Goal: Task Accomplishment & Management: Complete application form

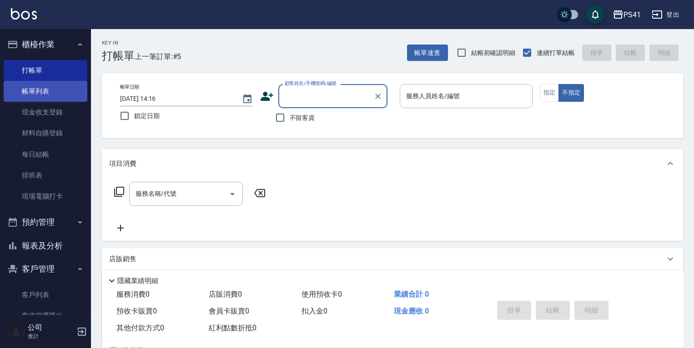
scroll to position [36, 0]
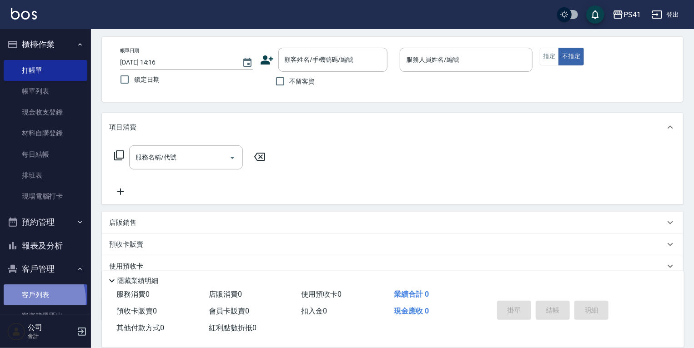
click at [32, 301] on link "客戶列表" at bounding box center [46, 295] width 84 height 21
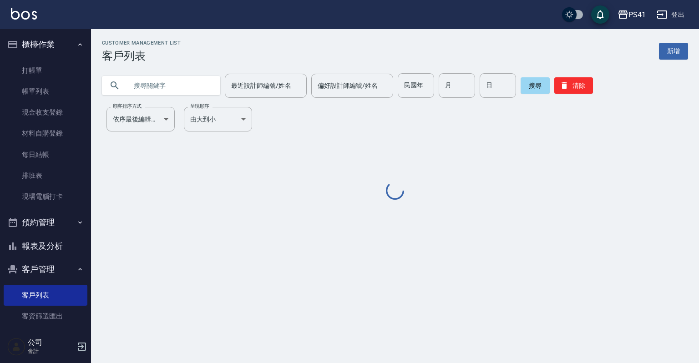
click at [153, 88] on input "text" at bounding box center [170, 85] width 86 height 25
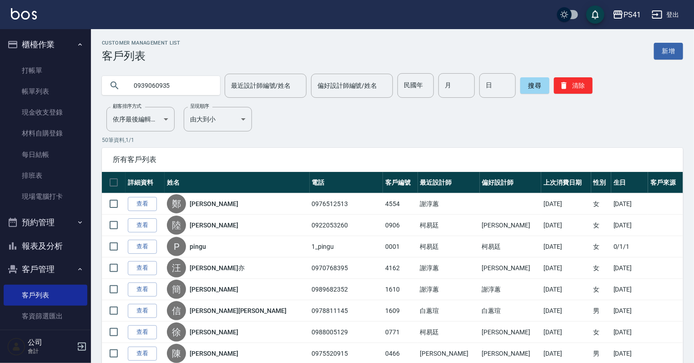
type input "0939060935"
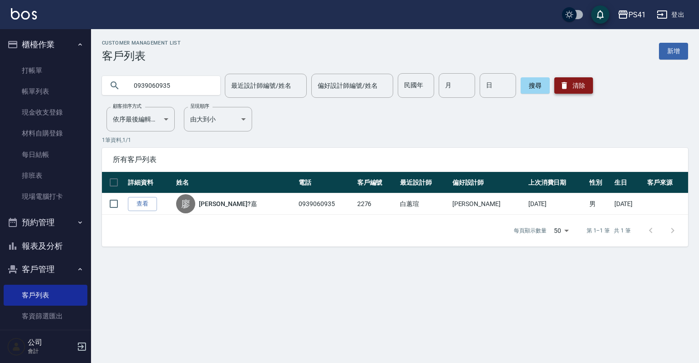
click at [581, 87] on button "清除" at bounding box center [573, 85] width 39 height 16
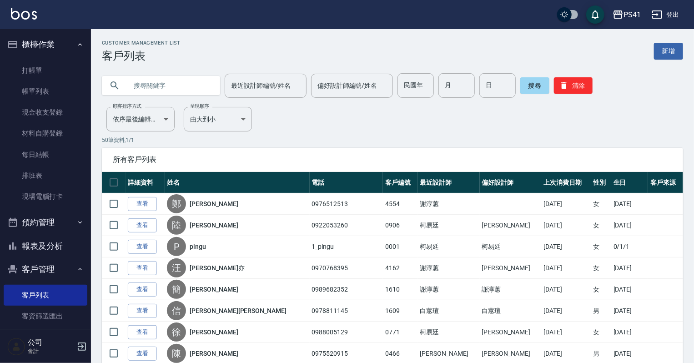
click at [156, 89] on input "text" at bounding box center [170, 85] width 86 height 25
type input "0910075465"
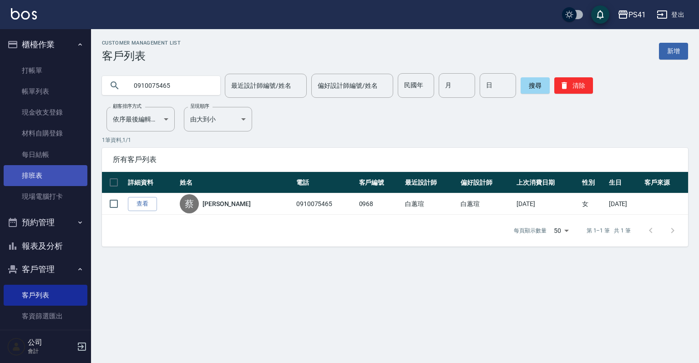
click at [55, 187] on link "現場電腦打卡" at bounding box center [46, 196] width 84 height 21
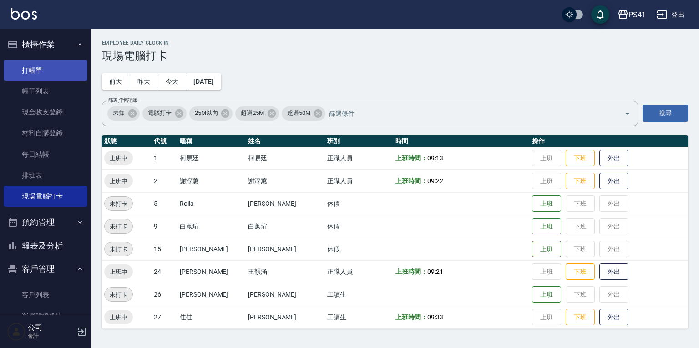
click at [55, 72] on link "打帳單" at bounding box center [46, 70] width 84 height 21
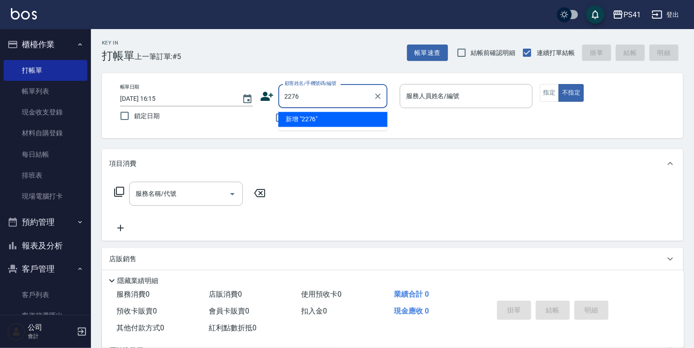
type input "2276"
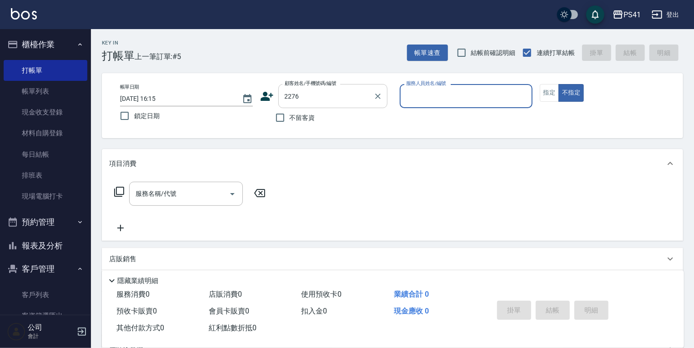
type input "2"
type input "[PERSON_NAME]?嘉/0939060935/2276"
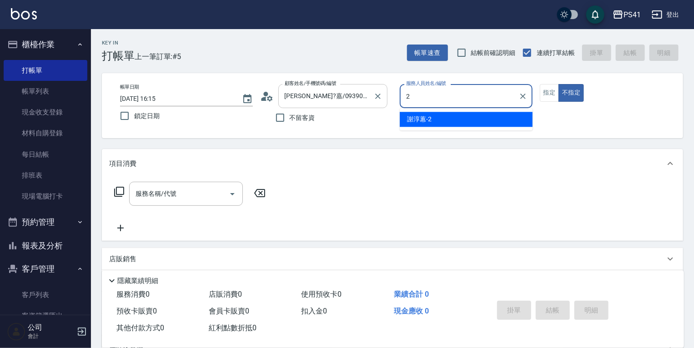
type input "[PERSON_NAME]-2"
type button "false"
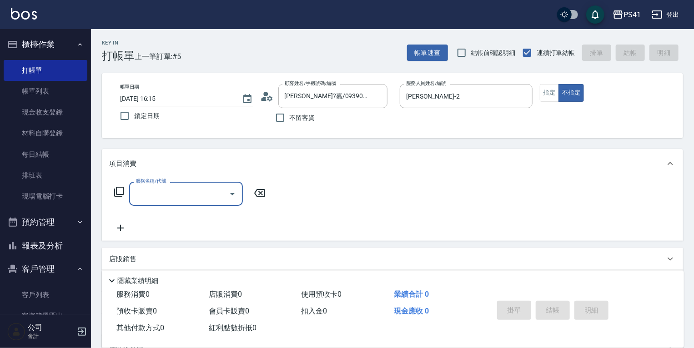
click at [186, 197] on input "服務名稱/代號" at bounding box center [179, 194] width 92 height 16
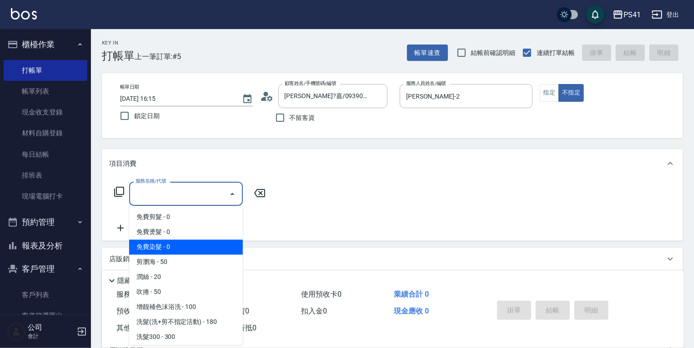
scroll to position [73, 0]
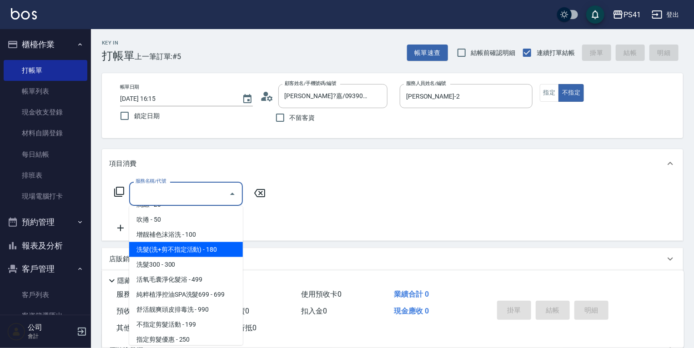
click at [203, 253] on span "洗髮(洗+剪不指定活動) - 180" at bounding box center [186, 249] width 114 height 15
type input "洗髮(洗+剪不指定活動)(1180)"
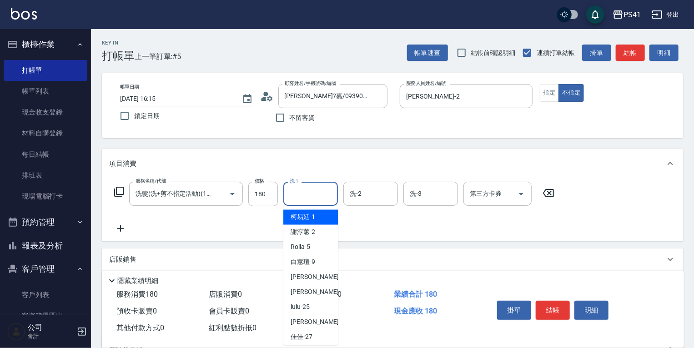
click at [307, 194] on input "洗-1" at bounding box center [311, 194] width 46 height 16
click at [310, 289] on span "[PERSON_NAME] -24" at bounding box center [319, 293] width 57 height 10
type input "[PERSON_NAME]-24"
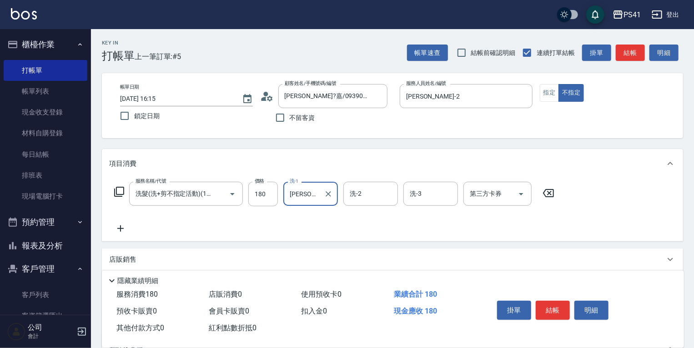
click at [113, 230] on icon at bounding box center [120, 228] width 23 height 11
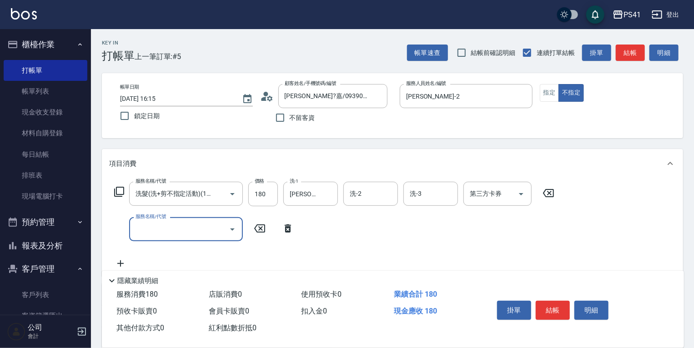
click at [160, 226] on input "服務名稱/代號" at bounding box center [179, 230] width 92 height 16
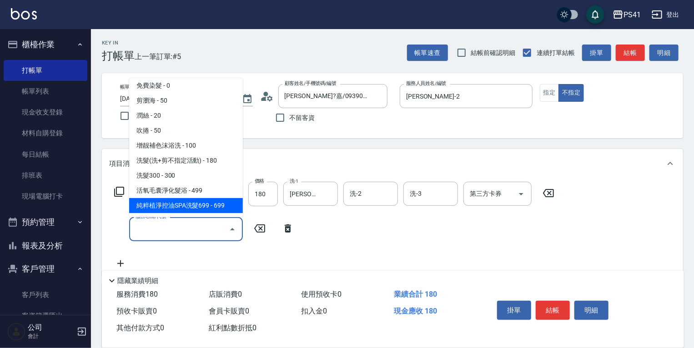
scroll to position [73, 0]
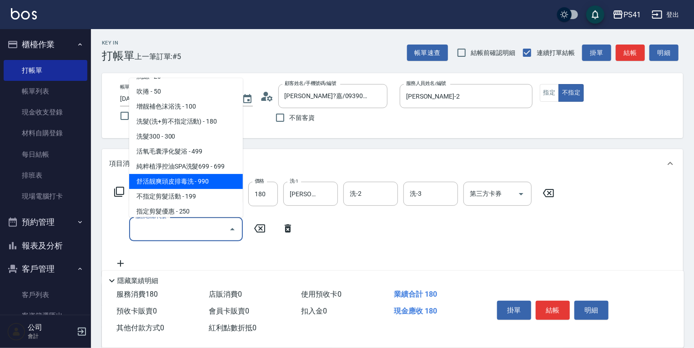
click at [181, 188] on span "舒活靓爽頭皮排毒洗 - 990" at bounding box center [186, 181] width 114 height 15
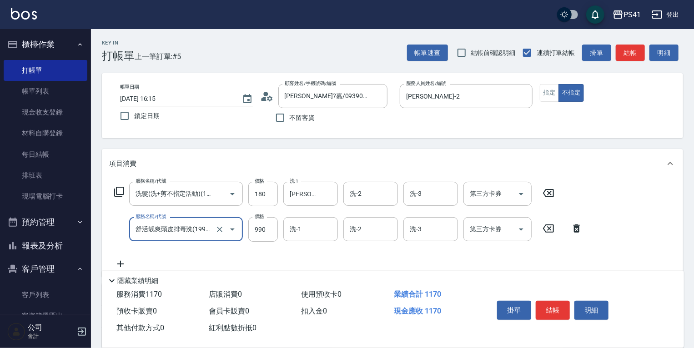
click at [155, 217] on label "服務名稱/代號" at bounding box center [151, 216] width 30 height 7
click at [155, 222] on input "舒活靓爽頭皮排毒洗(1990)" at bounding box center [173, 230] width 80 height 16
click at [161, 230] on input "舒活靓爽頭皮排毒洗(1990)" at bounding box center [173, 230] width 80 height 16
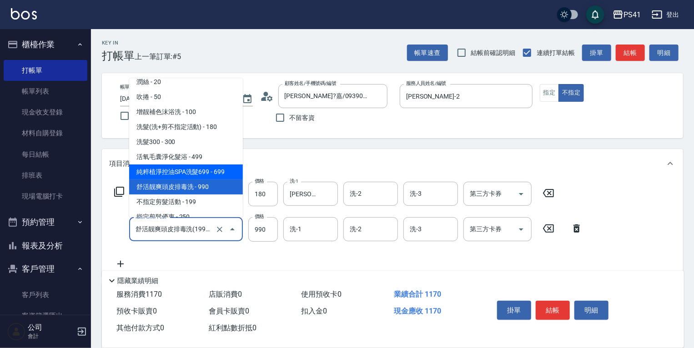
scroll to position [80, 0]
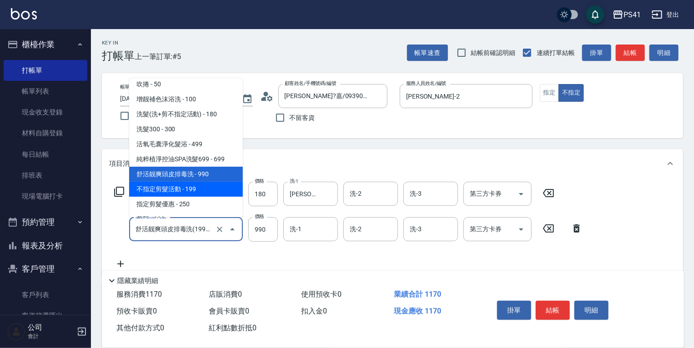
click at [175, 190] on span "不指定剪髮活動 - 199" at bounding box center [186, 189] width 114 height 15
type input "不指定剪髮活動(2199)"
type input "199"
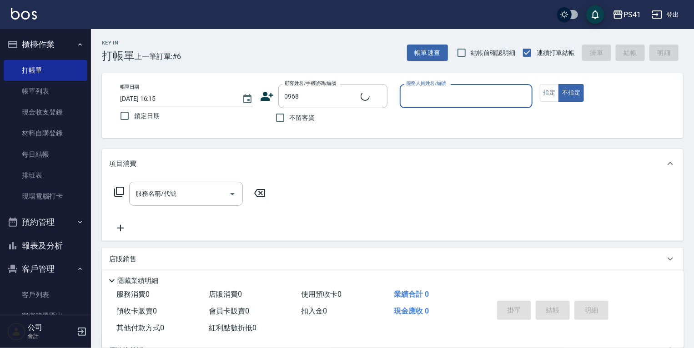
type input "[PERSON_NAME]/0910075465/0968"
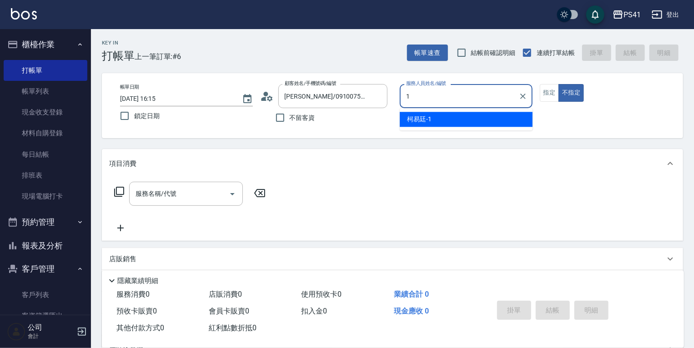
type input "[PERSON_NAME]-1"
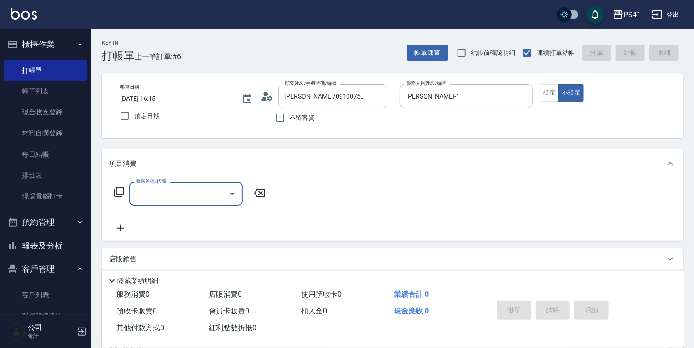
click at [147, 202] on div "服務名稱/代號" at bounding box center [186, 194] width 114 height 24
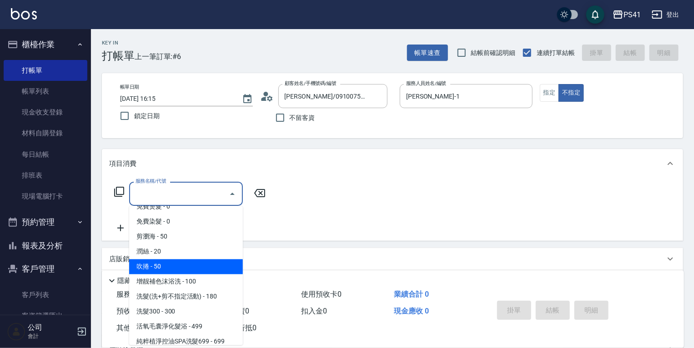
scroll to position [36, 0]
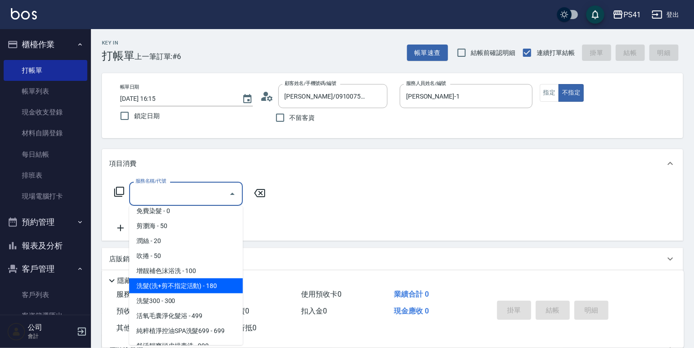
click at [197, 282] on span "洗髮(洗+剪不指定活動) - 180" at bounding box center [186, 286] width 114 height 15
type input "洗髮(洗+剪不指定活動)(1180)"
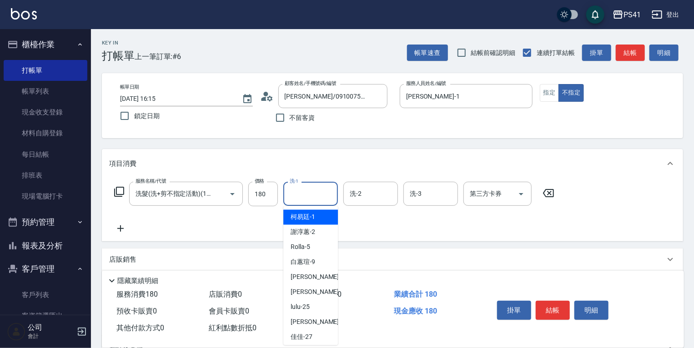
click at [302, 198] on input "洗-1" at bounding box center [311, 194] width 46 height 16
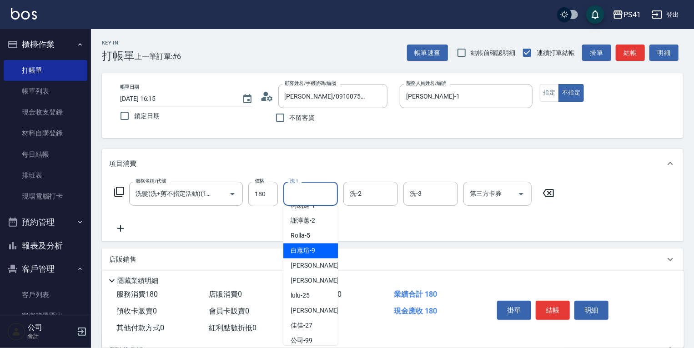
scroll to position [18, 0]
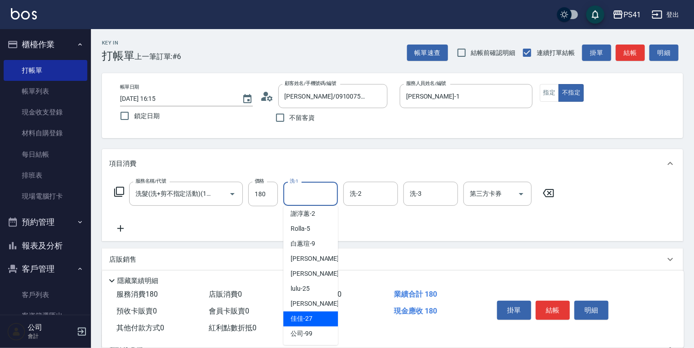
click at [315, 315] on div "佳佳 -27" at bounding box center [310, 319] width 55 height 15
type input "佳佳-27"
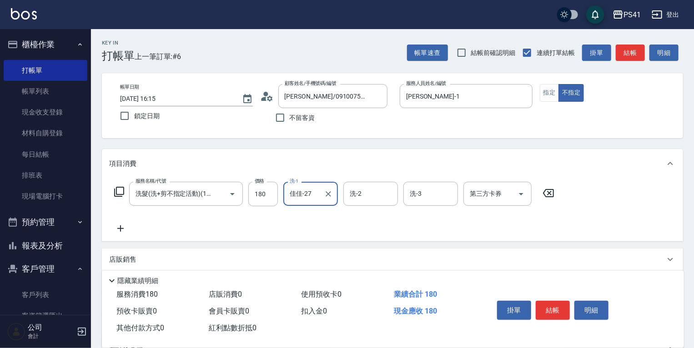
click at [121, 225] on icon at bounding box center [120, 228] width 23 height 11
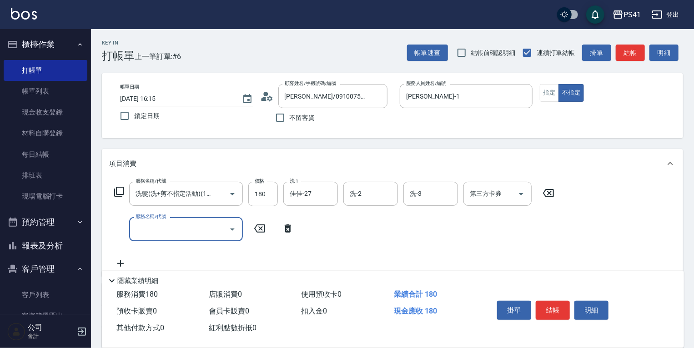
scroll to position [0, 0]
click at [136, 232] on input "服務名稱/代號" at bounding box center [179, 230] width 92 height 16
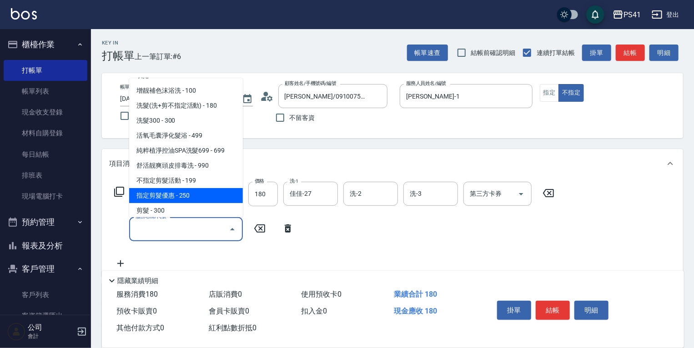
scroll to position [109, 0]
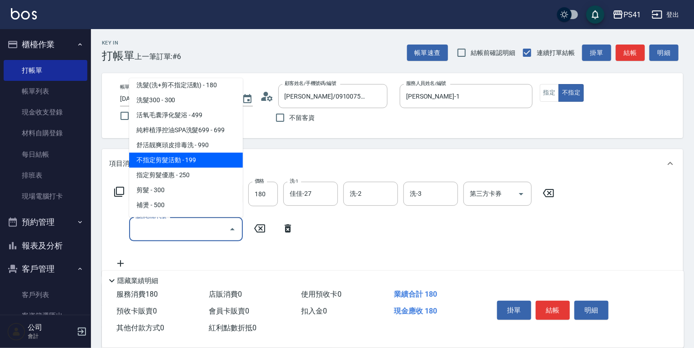
click at [176, 162] on span "不指定剪髮活動 - 199" at bounding box center [186, 160] width 114 height 15
type input "不指定剪髮活動(2199)"
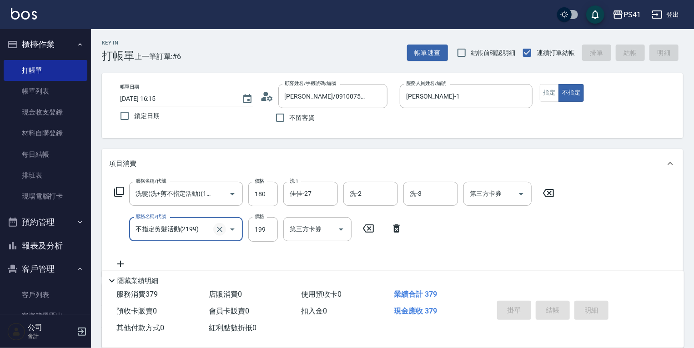
type input "[DATE] 16:16"
